Goal: Task Accomplishment & Management: Manage account settings

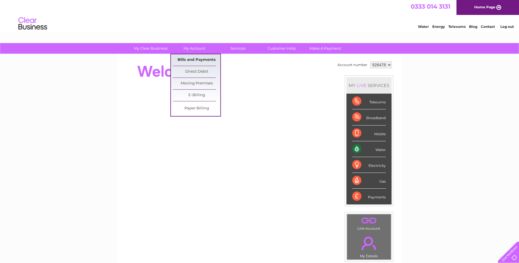
click at [193, 57] on link "Bills and Payments" at bounding box center [196, 59] width 47 height 11
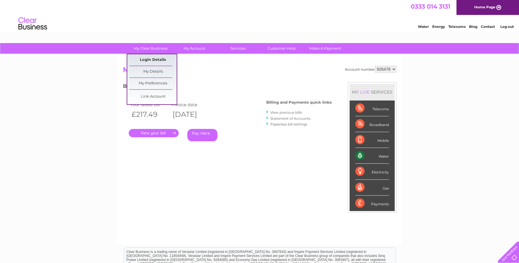
click at [151, 60] on link "Login Details" at bounding box center [152, 59] width 47 height 11
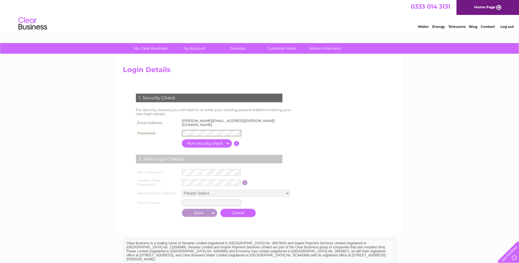
click at [204, 139] on input "button" at bounding box center [207, 143] width 51 height 8
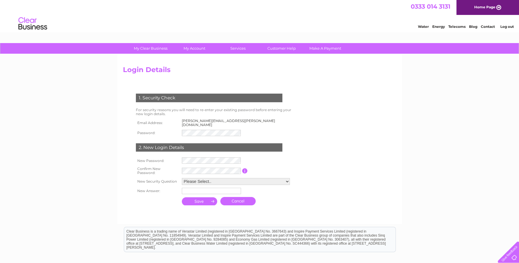
click at [505, 28] on link "Log out" at bounding box center [507, 26] width 14 height 4
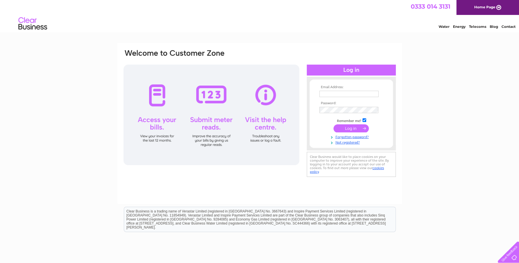
type input "alistair.cowan@tgbaker.com"
click at [422, 121] on div "Email Address: alistair.cowan@tgbaker.com Password:" at bounding box center [259, 172] width 519 height 259
click at [349, 130] on input "submit" at bounding box center [351, 128] width 35 height 8
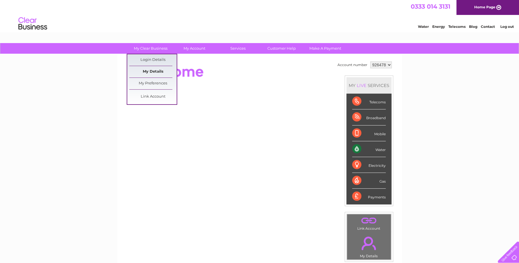
click at [157, 71] on link "My Details" at bounding box center [152, 71] width 47 height 11
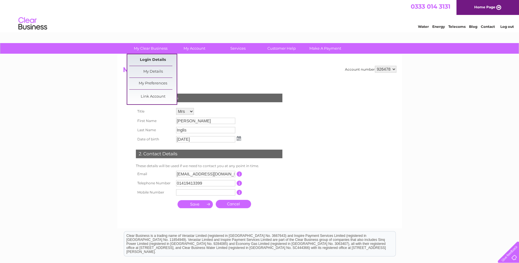
click at [147, 59] on link "Login Details" at bounding box center [152, 59] width 47 height 11
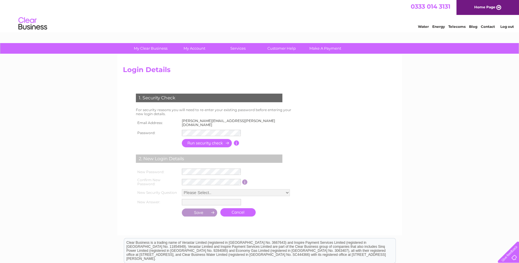
click at [511, 25] on link "Log out" at bounding box center [507, 26] width 14 height 4
